Goal: Check status: Check status

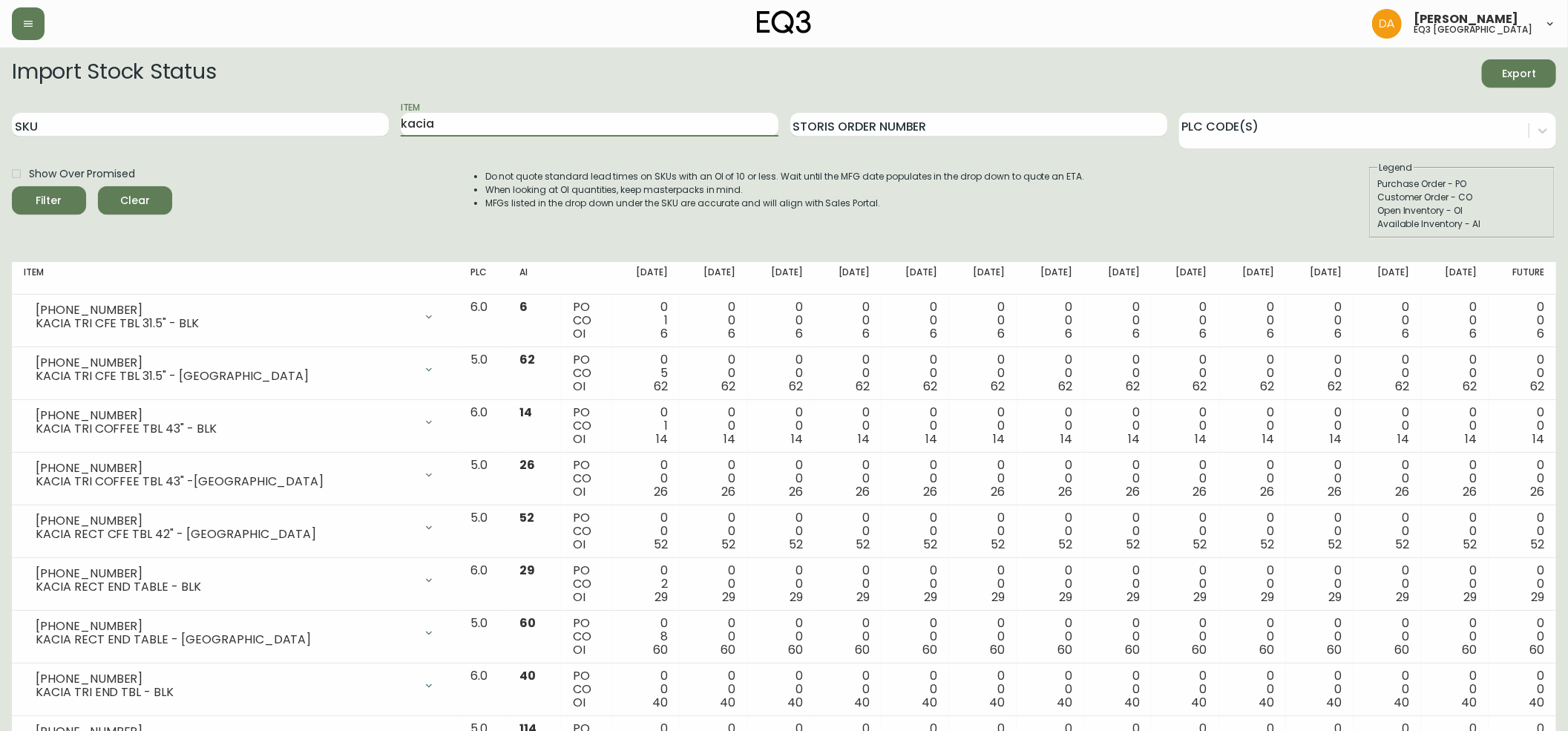
drag, startPoint x: 448, startPoint y: 126, endPoint x: 236, endPoint y: 60, distance: 222.0
click at [236, 60] on form "Import Stock Status Export SKU Item kacia Storis Order Number PLC Code(s) Show …" at bounding box center [784, 149] width 1544 height 179
type input "largo"
click at [12, 187] on button "Filter" at bounding box center [49, 200] width 74 height 28
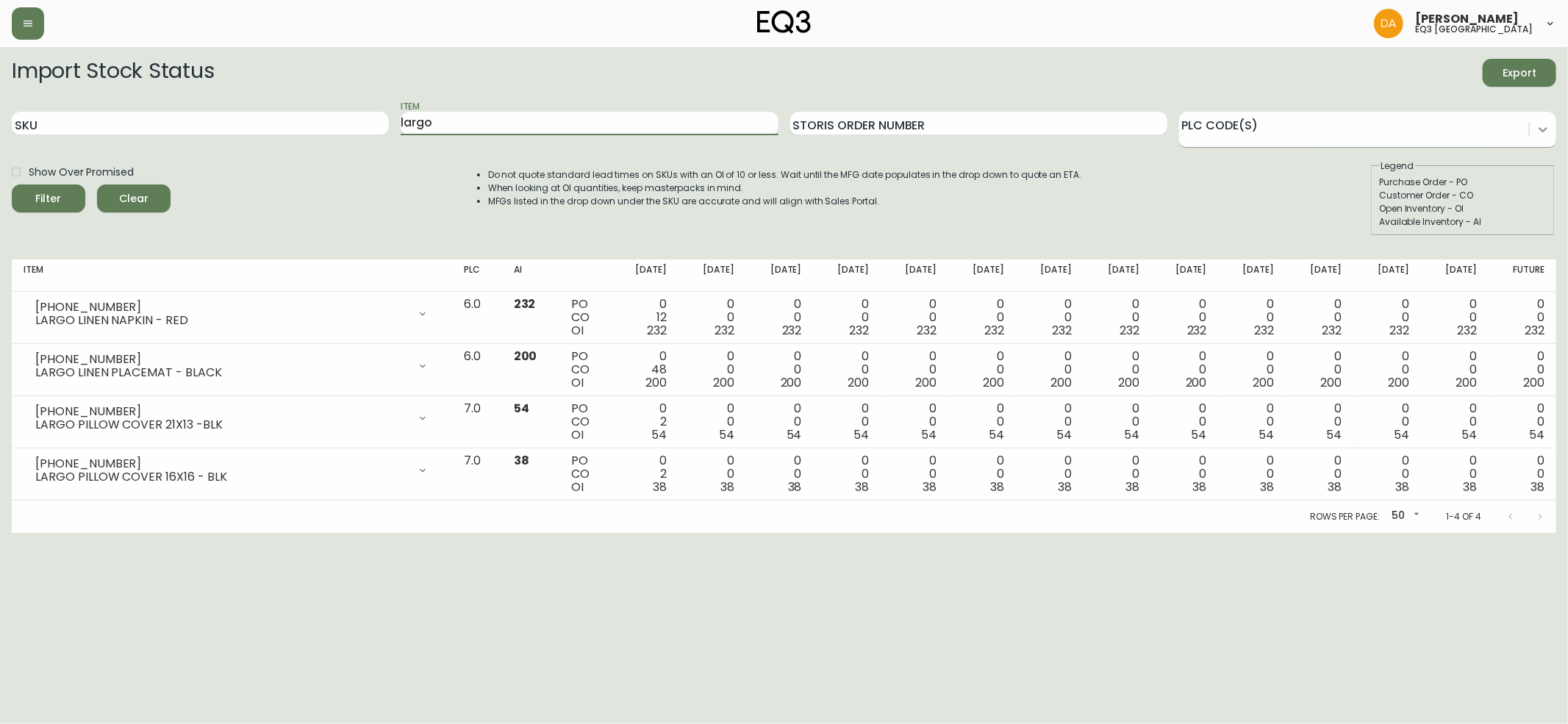
click at [1545, 123] on icon at bounding box center [1542, 129] width 14 height 14
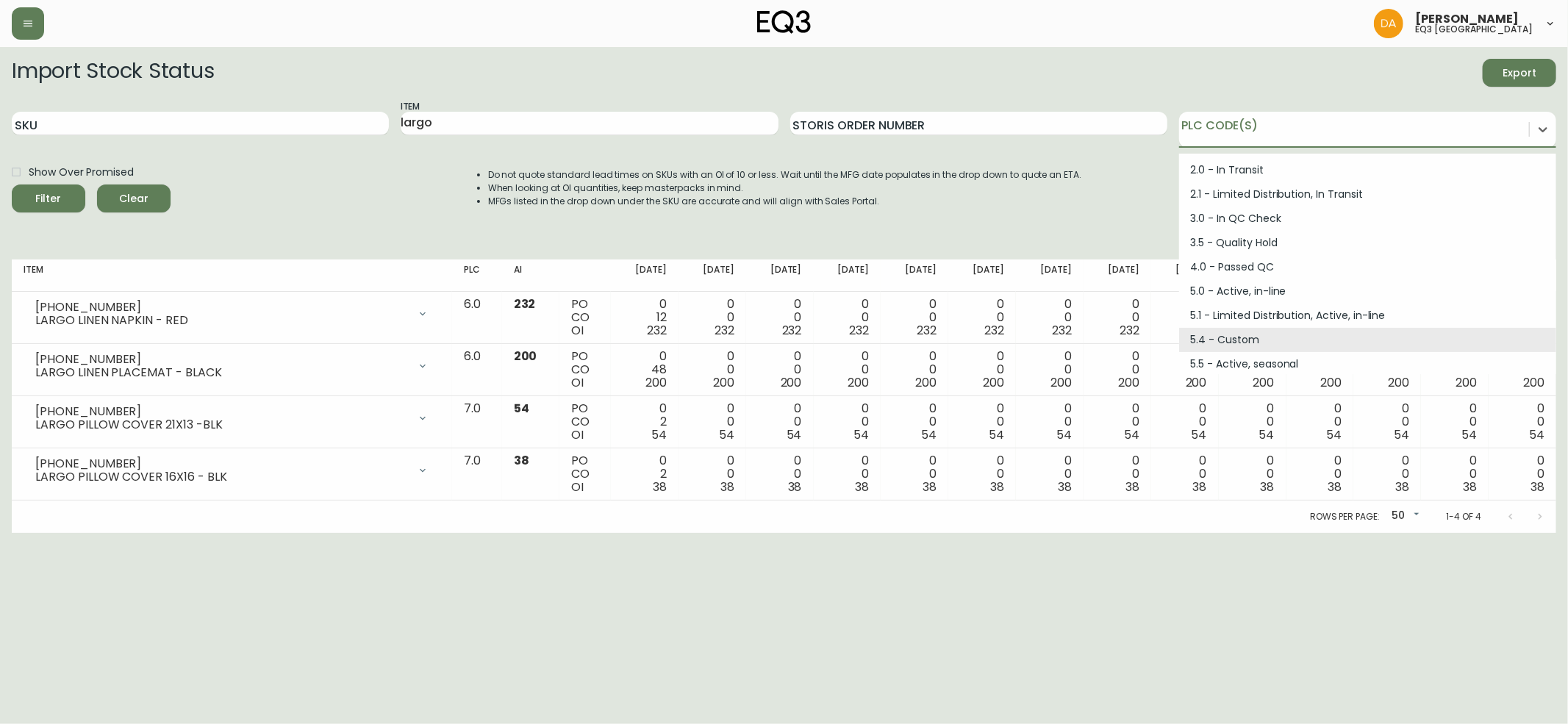
scroll to position [198, 0]
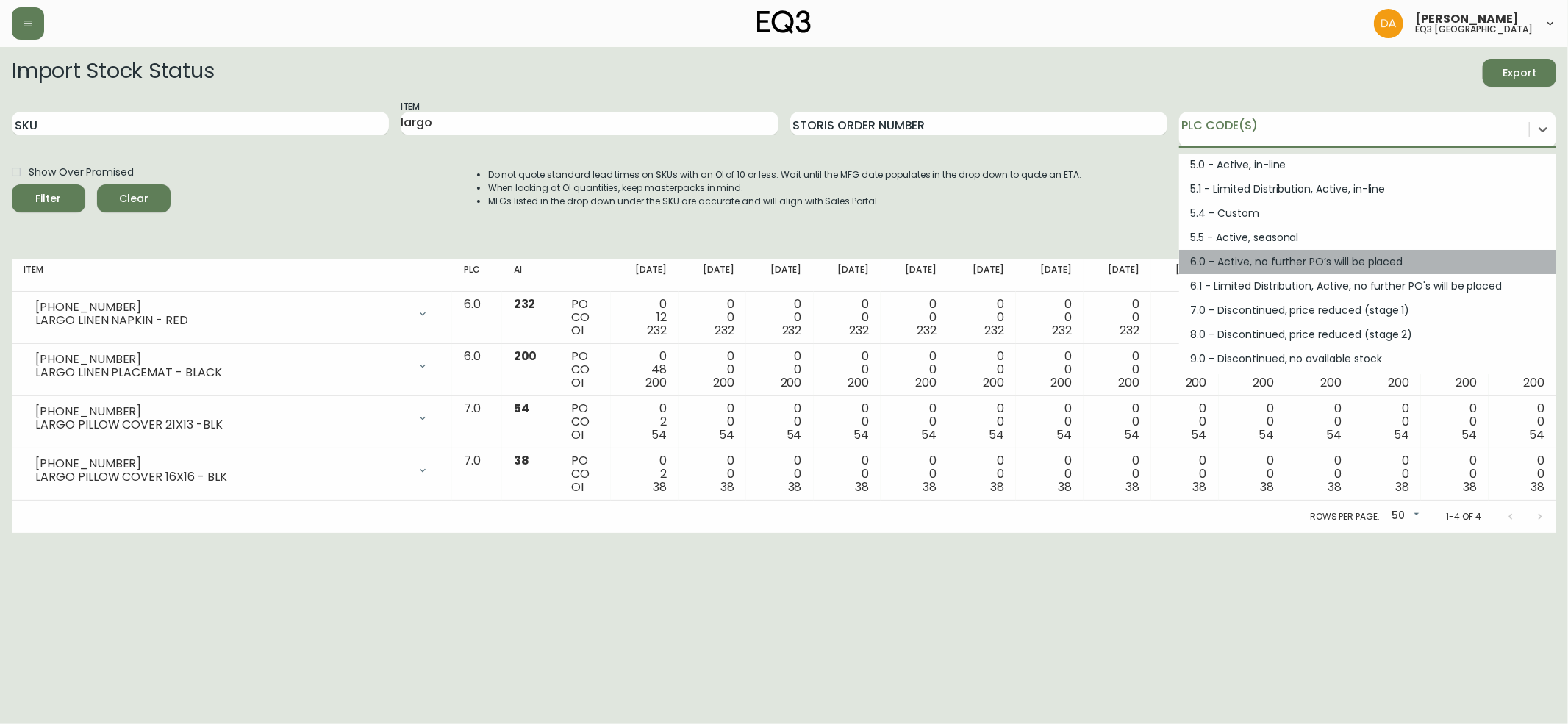
click at [1370, 262] on div "6.0 - Active, no further PO’s will be placed" at bounding box center [1367, 262] width 377 height 24
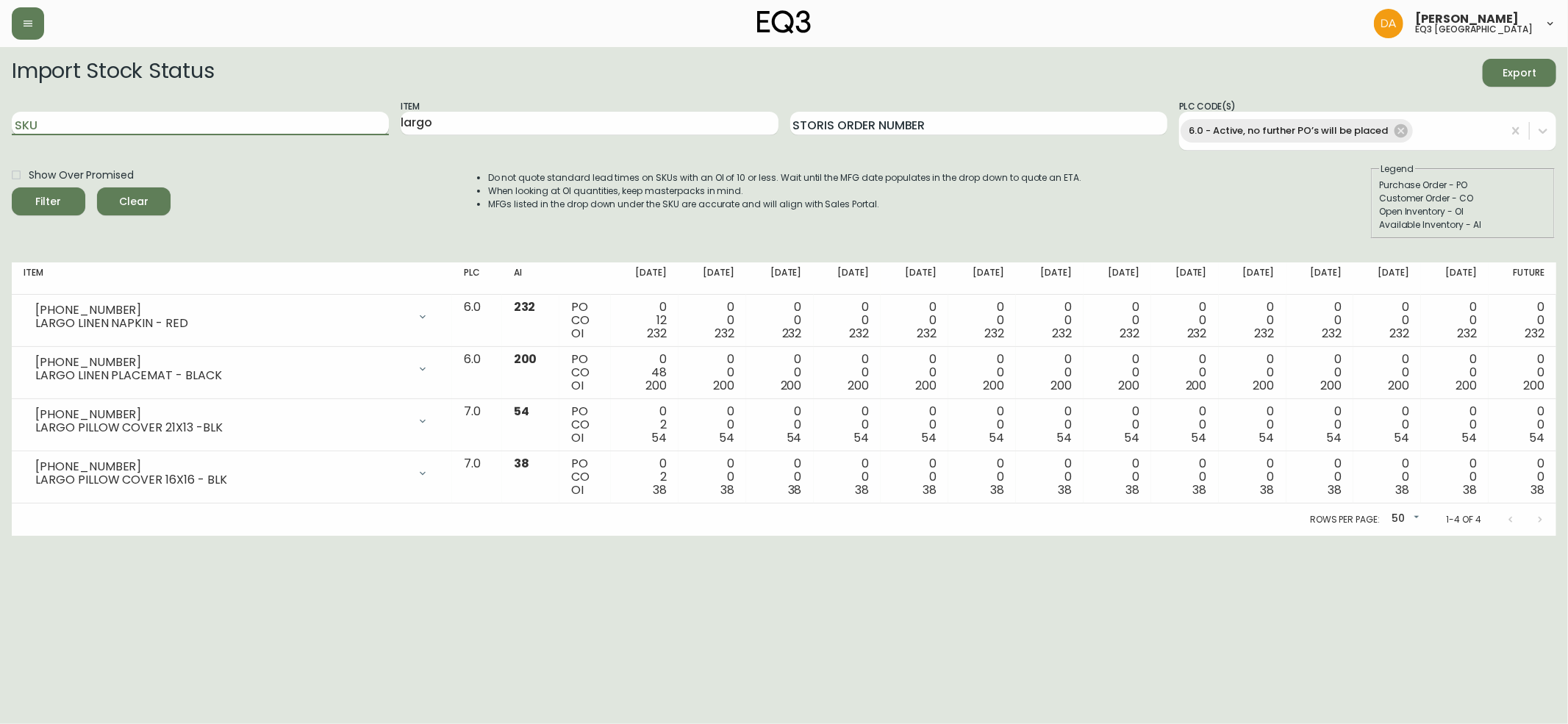
click at [365, 124] on input "SKU" at bounding box center [201, 123] width 377 height 23
drag, startPoint x: 187, startPoint y: 126, endPoint x: 0, endPoint y: 83, distance: 191.9
click at [0, 83] on main "Import Stock Status Export SKU Item largo Storis Order Number PLC Code(s) 6.0 -…" at bounding box center [784, 292] width 1568 height 489
click at [1397, 126] on icon at bounding box center [1400, 130] width 13 height 13
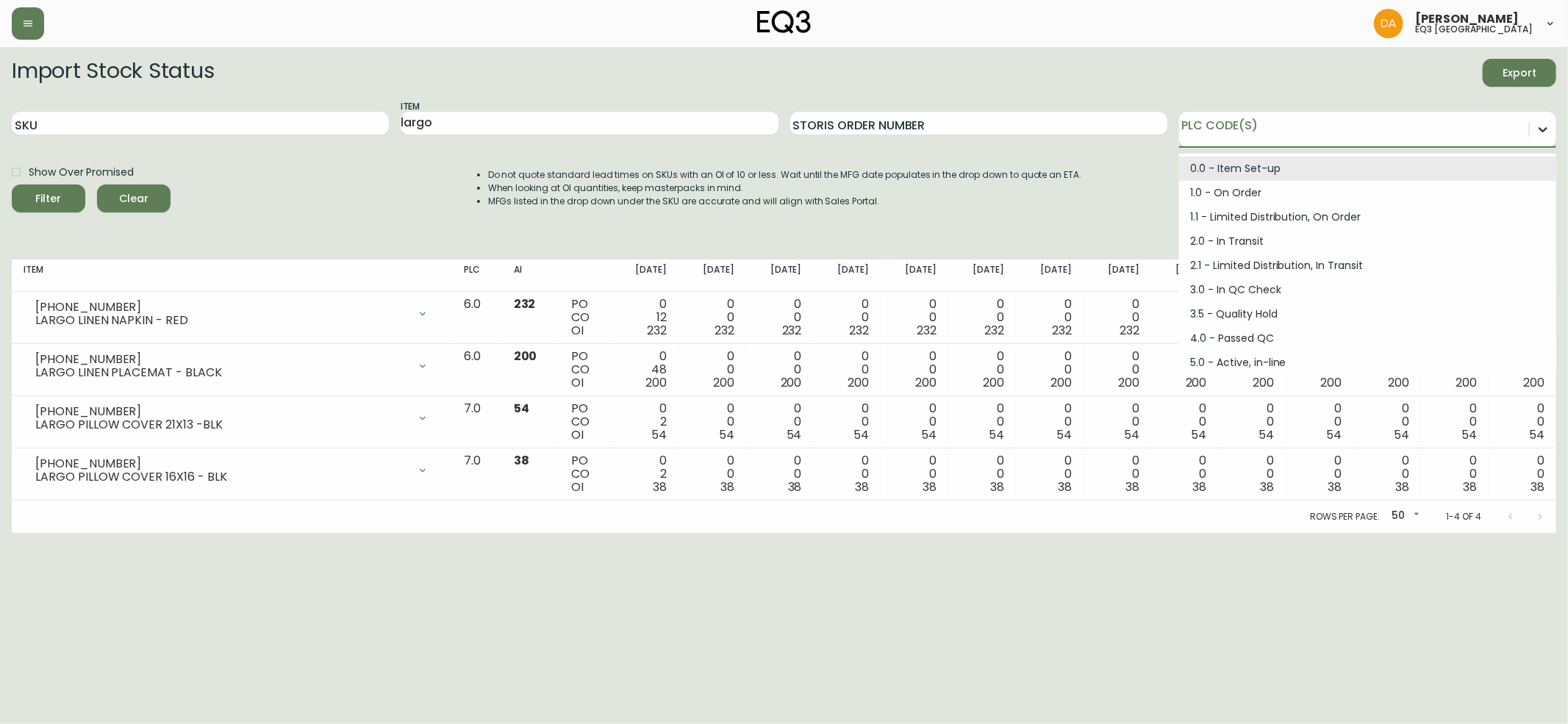
click at [1539, 130] on icon at bounding box center [1542, 129] width 14 height 14
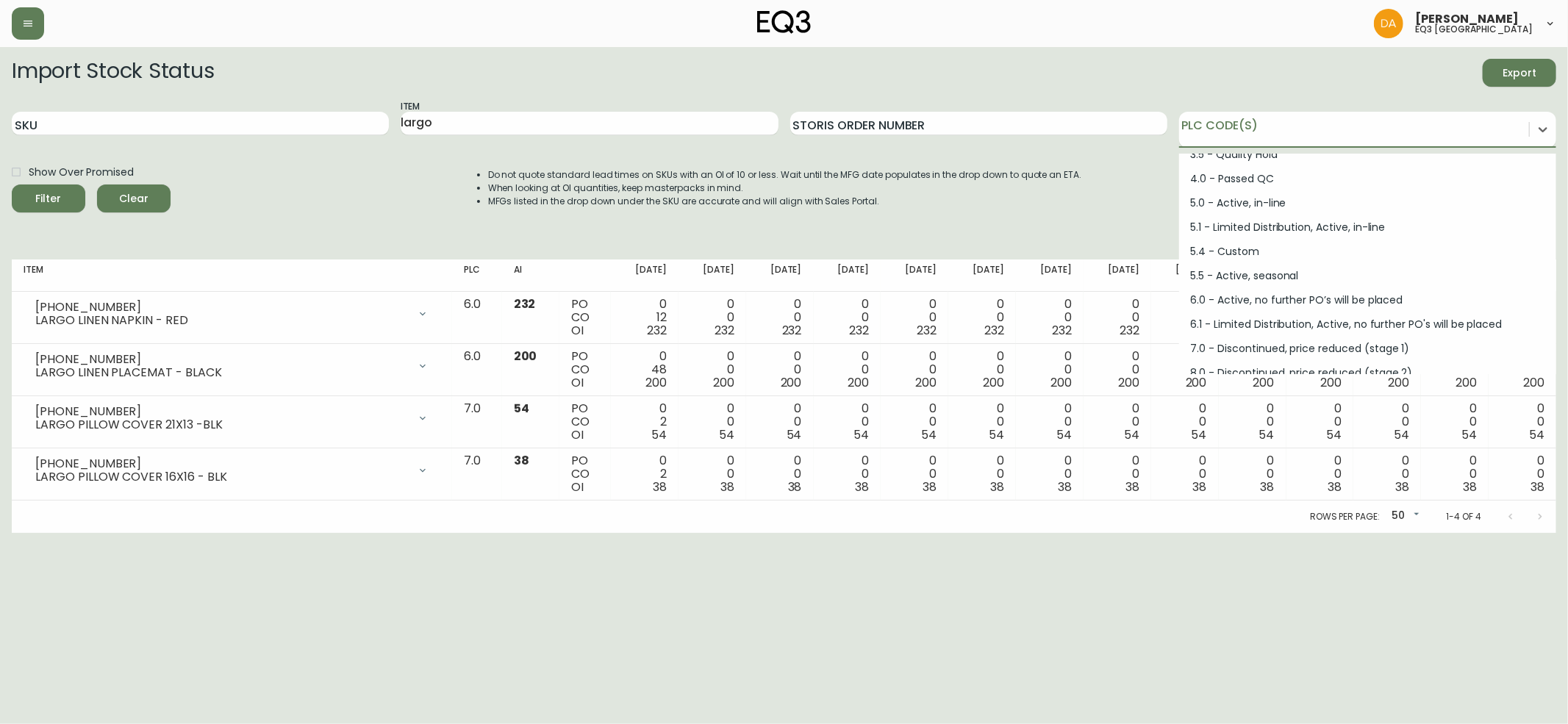
scroll to position [175, 0]
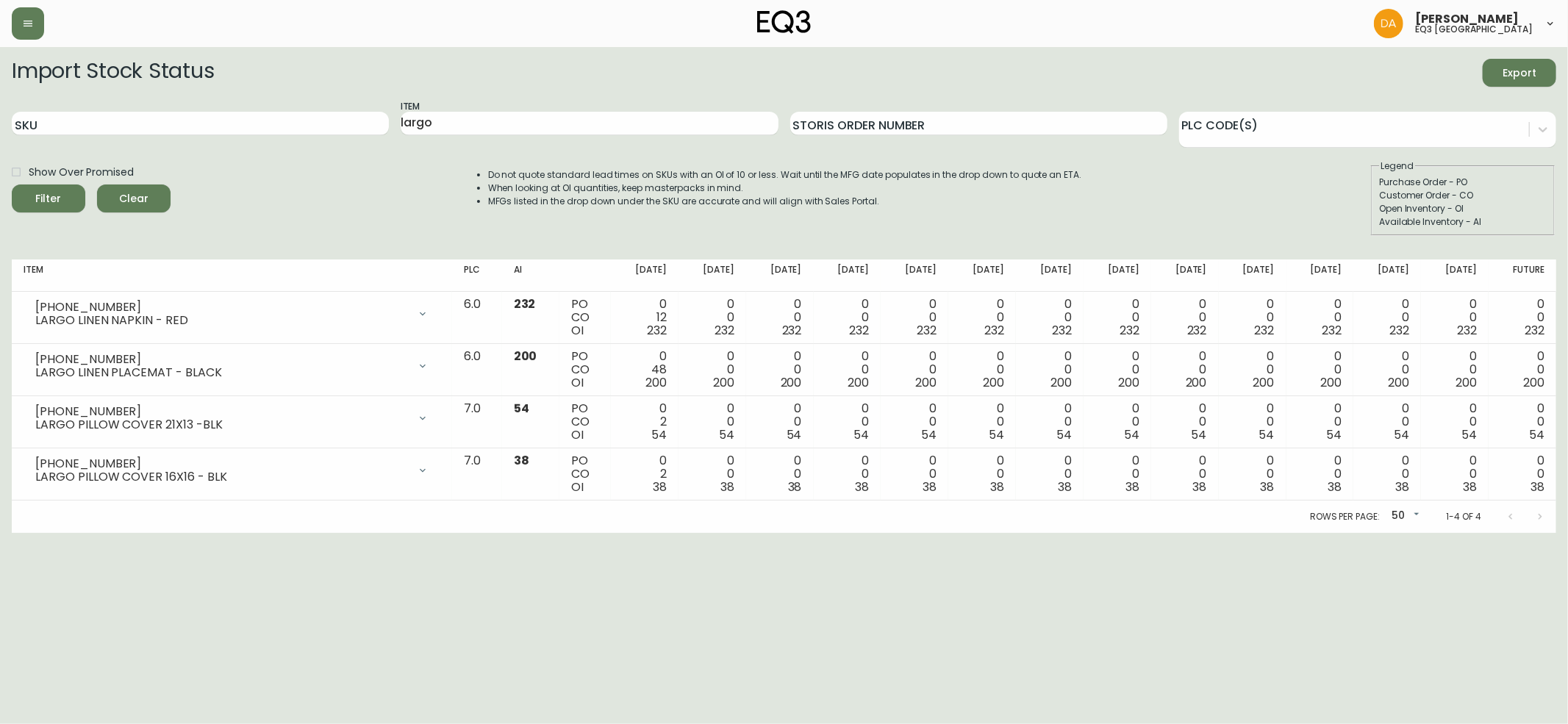
click at [69, 533] on html "[PERSON_NAME] eq3 calgary Import Stock Status Export SKU Item largo Storis Orde…" at bounding box center [784, 267] width 1568 height 533
